Goal: Information Seeking & Learning: Check status

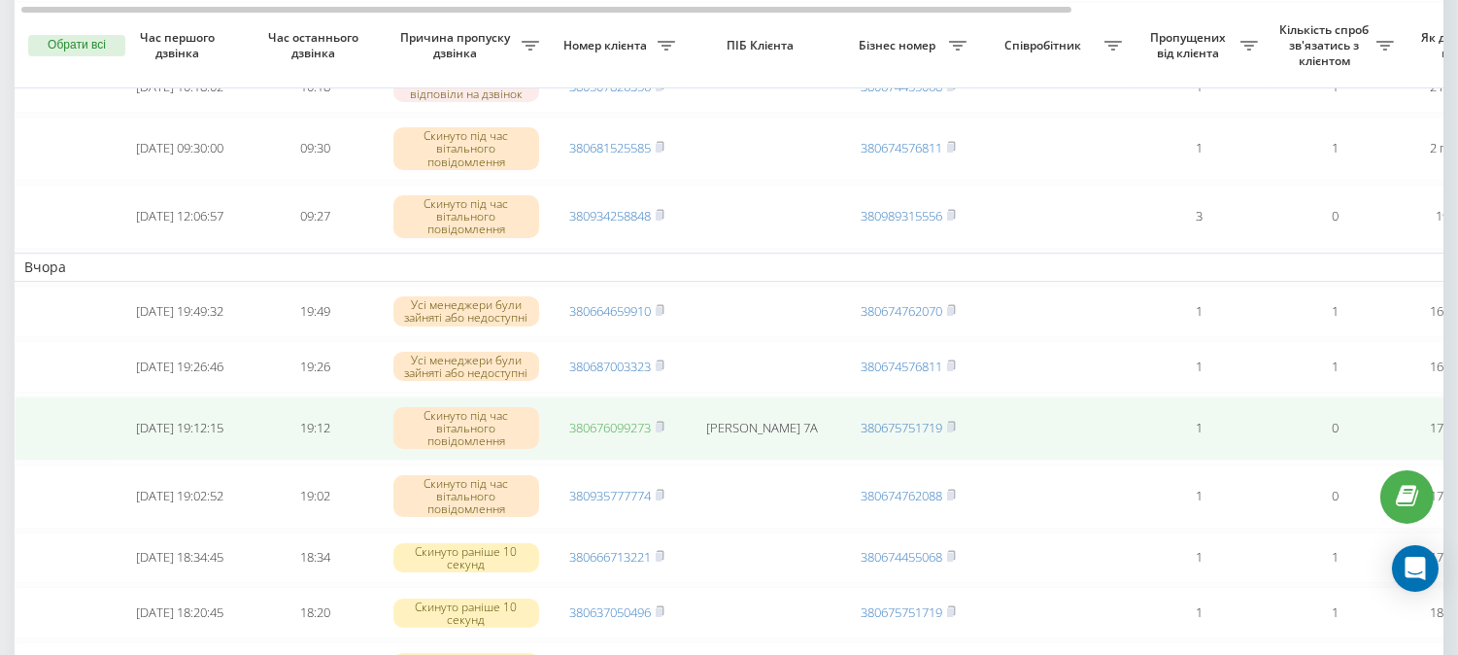
click at [616, 436] on link "380676099273" at bounding box center [610, 427] width 82 height 17
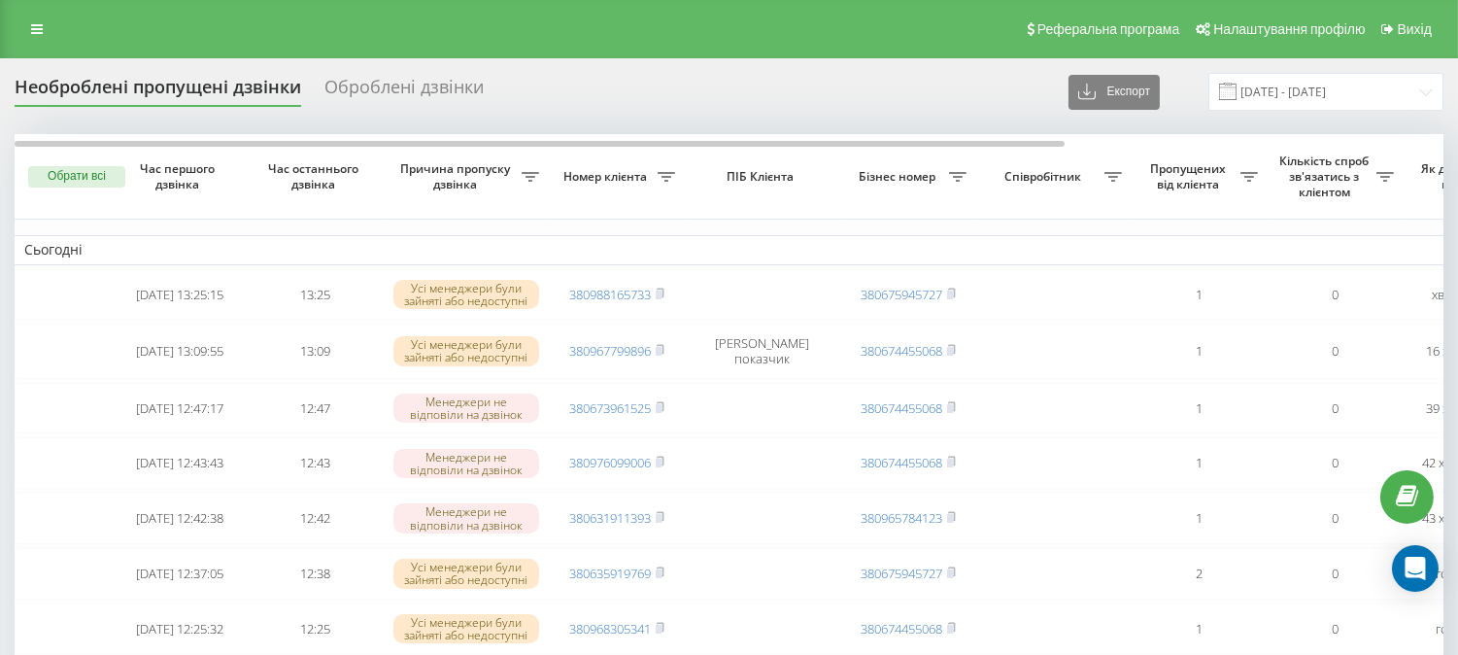
click at [884, 42] on div "Реферальна програма Налаштування профілю Вихід" at bounding box center [729, 29] width 1458 height 58
